Goal: Transaction & Acquisition: Register for event/course

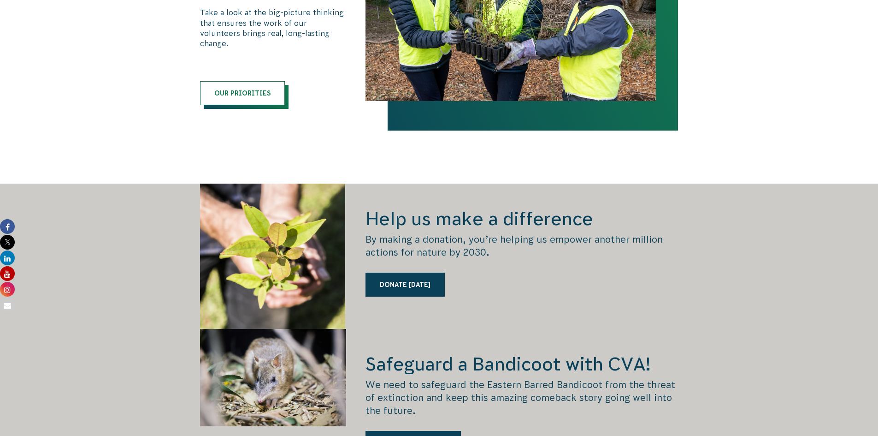
scroll to position [1291, 0]
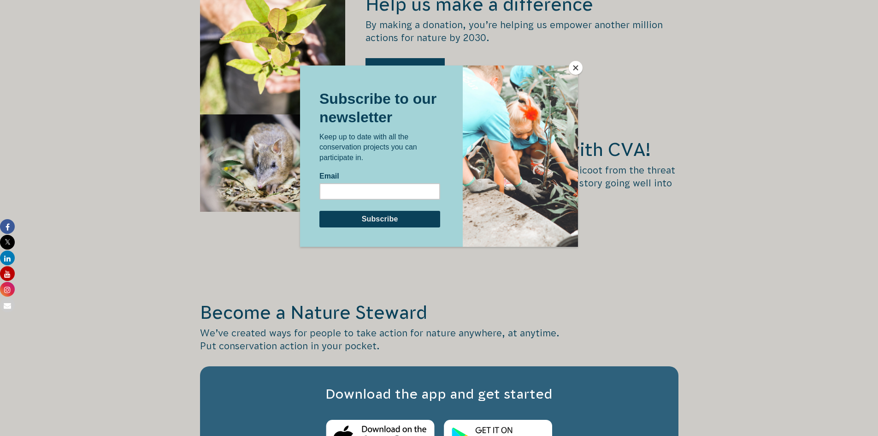
click at [573, 67] on button "Close" at bounding box center [576, 68] width 14 height 14
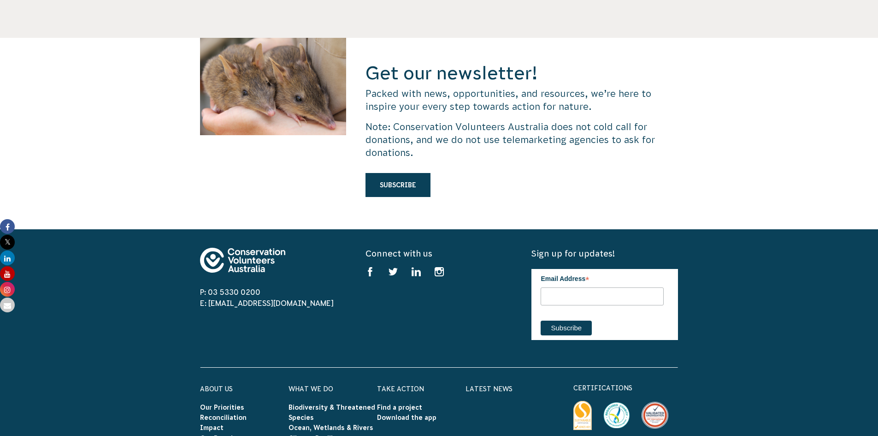
scroll to position [2858, 0]
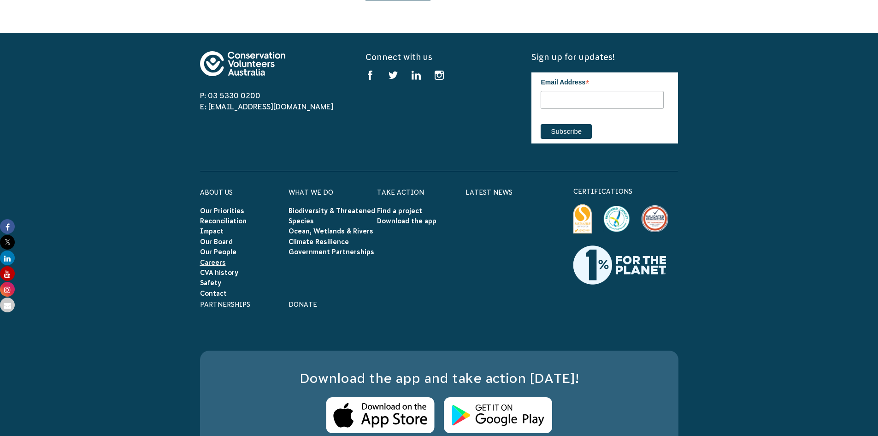
click at [220, 259] on link "Careers" at bounding box center [213, 262] width 26 height 7
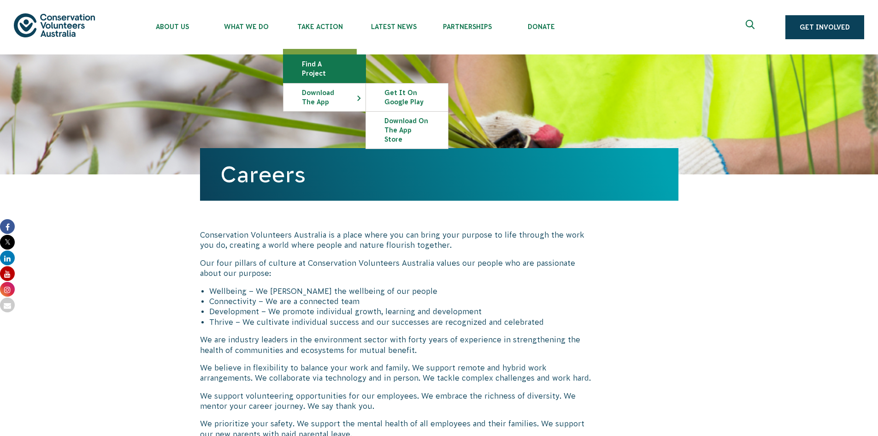
click at [332, 67] on link "Find a project" at bounding box center [325, 69] width 82 height 28
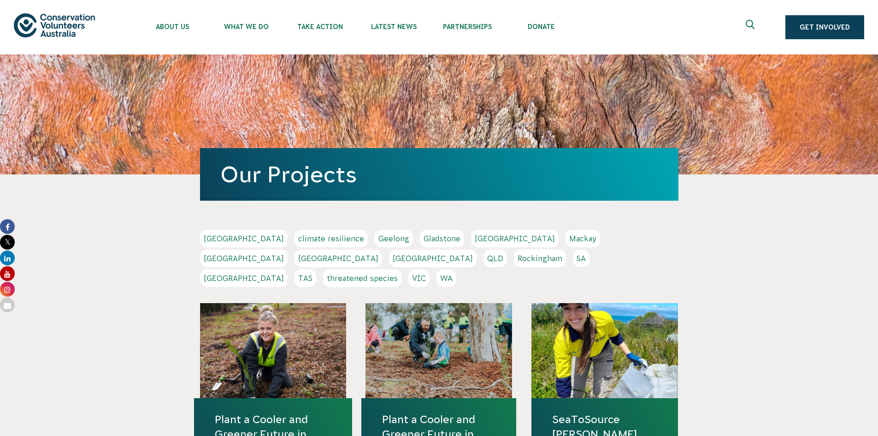
click at [456, 269] on link "WA" at bounding box center [447, 278] width 20 height 18
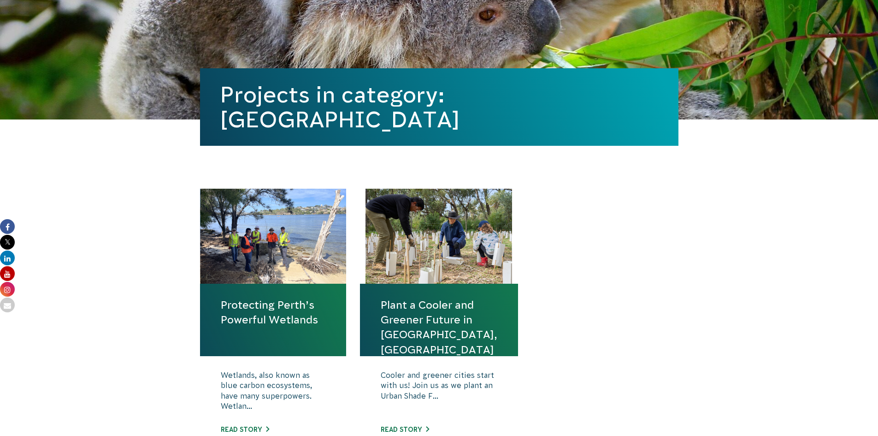
scroll to position [184, 0]
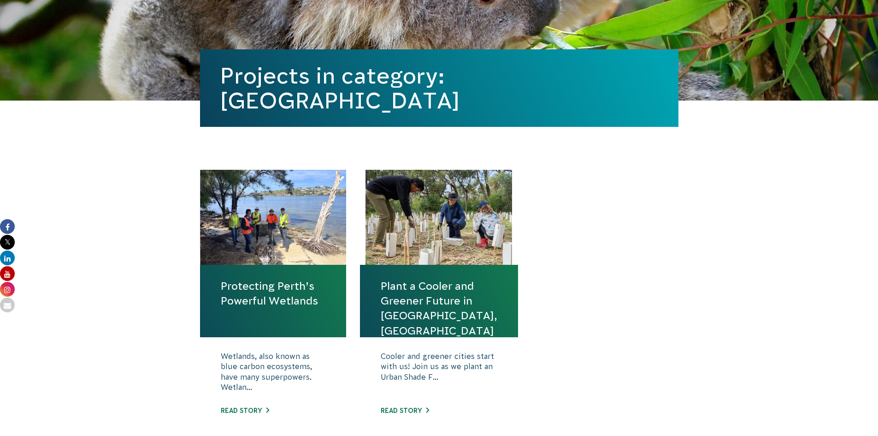
click at [295, 295] on link "Protecting Perth’s Powerful Wetlands" at bounding box center [273, 293] width 105 height 30
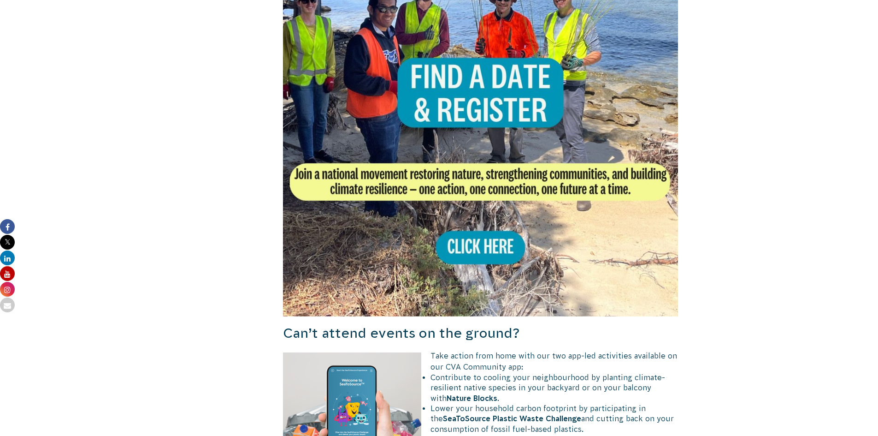
scroll to position [606, 0]
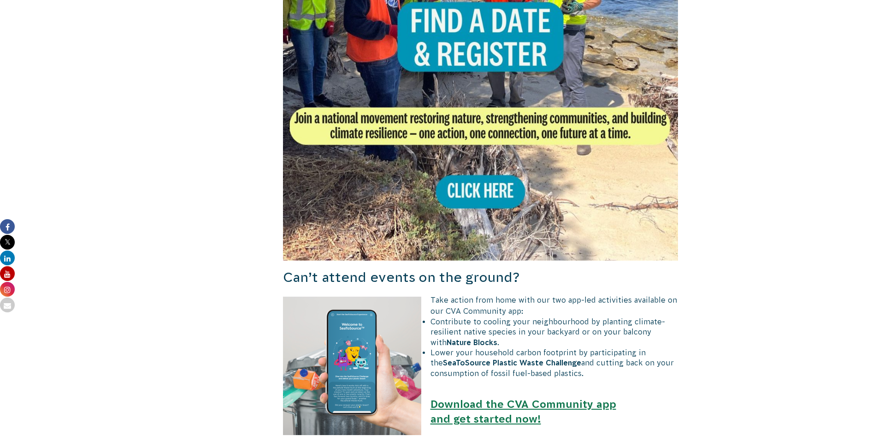
click at [490, 181] on img at bounding box center [481, 63] width 396 height 396
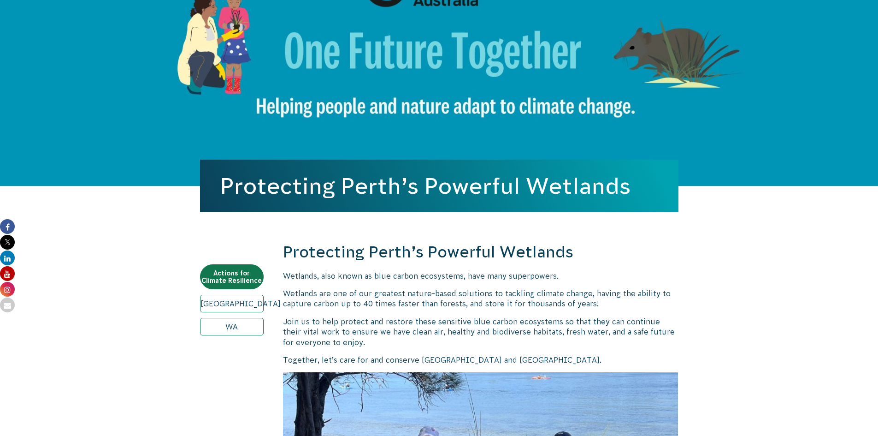
scroll to position [53, 0]
